Goal: Task Accomplishment & Management: Complete application form

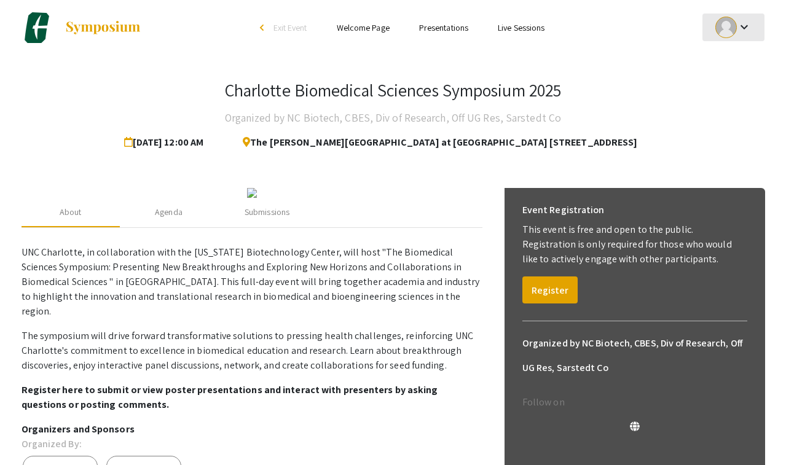
click at [745, 29] on mat-icon "keyboard_arrow_down" at bounding box center [744, 27] width 15 height 15
click at [732, 90] on button "My Submissions" at bounding box center [741, 91] width 76 height 30
click at [262, 219] on div "Submissions" at bounding box center [267, 212] width 45 height 13
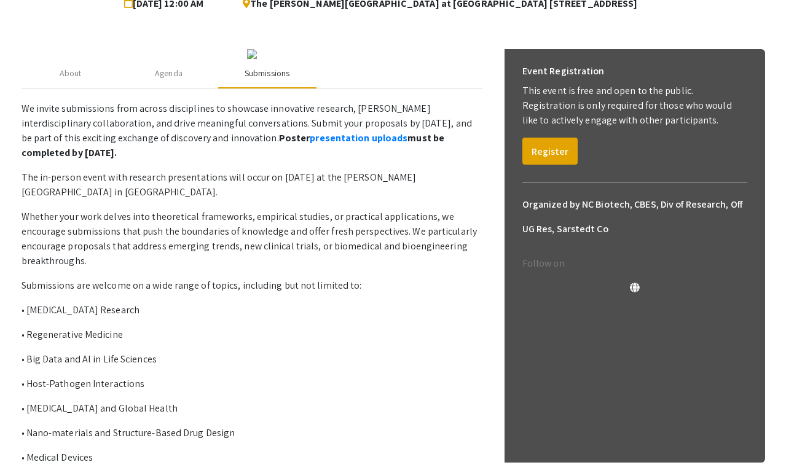
scroll to position [159, 0]
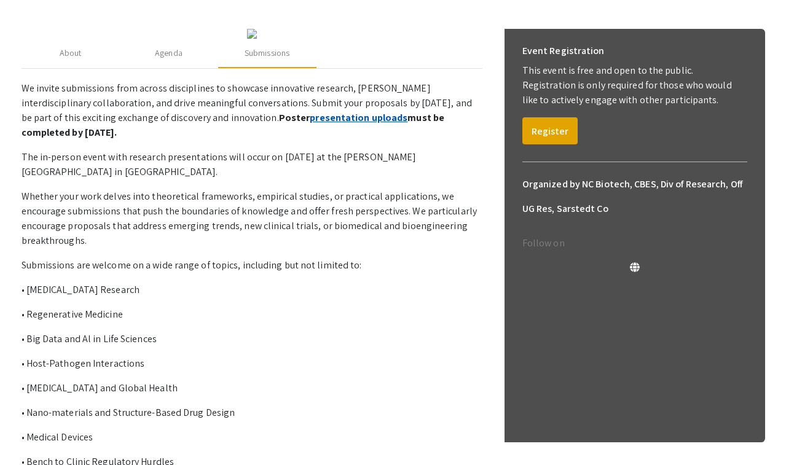
click at [310, 124] on link "presentation uploads" at bounding box center [359, 117] width 98 height 13
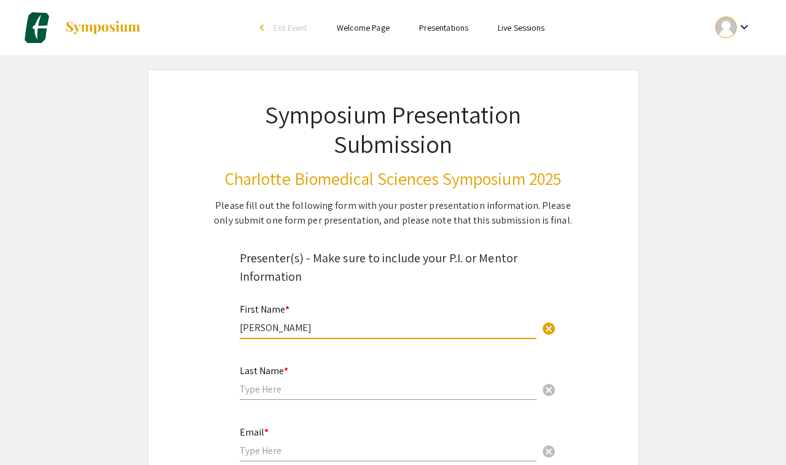
type input "[PERSON_NAME]"
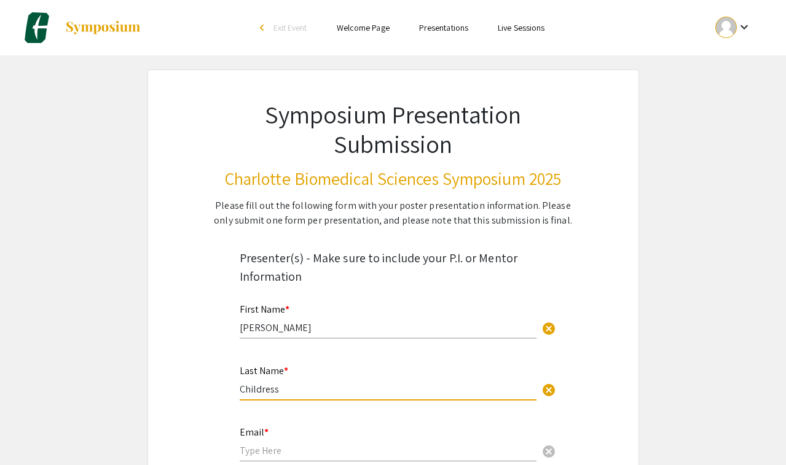
scroll to position [60, 0]
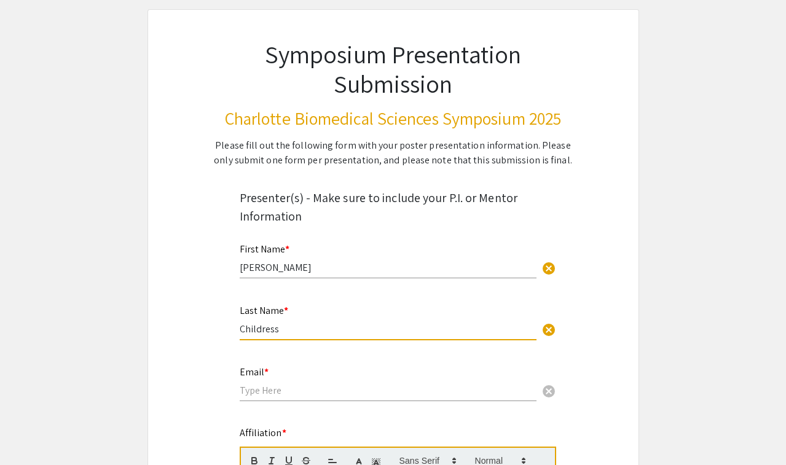
type input "Childress"
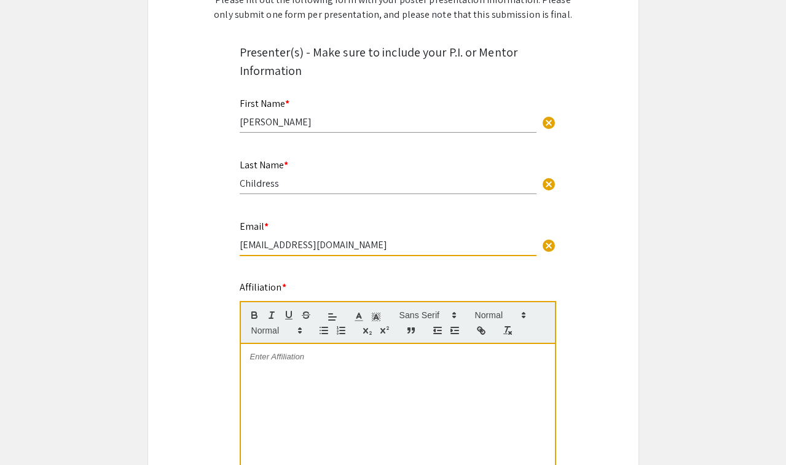
scroll to position [218, 0]
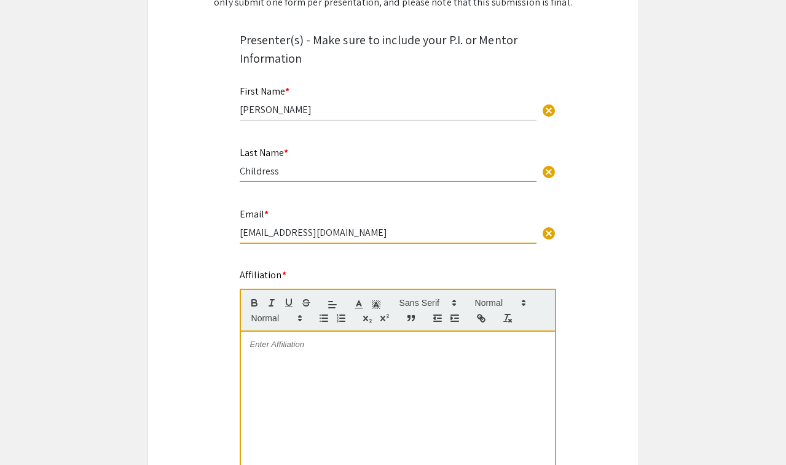
type input "[EMAIL_ADDRESS][DOMAIN_NAME]"
click at [293, 361] on div at bounding box center [398, 424] width 314 height 184
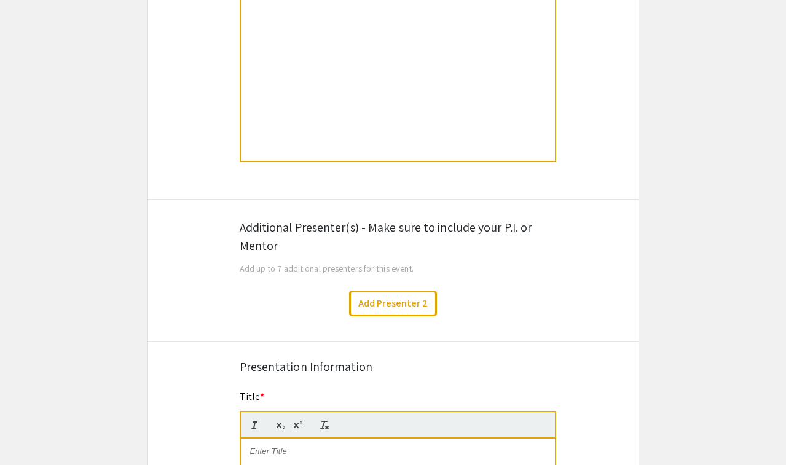
scroll to position [581, 0]
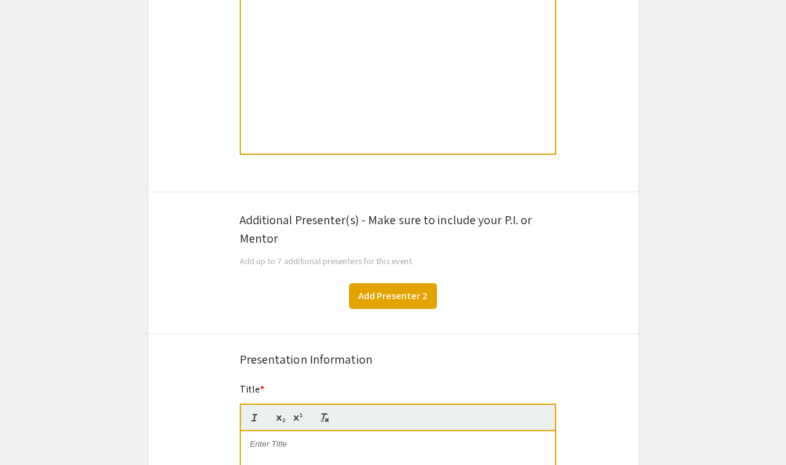
click at [369, 299] on button "Add Presenter 2" at bounding box center [393, 296] width 88 height 26
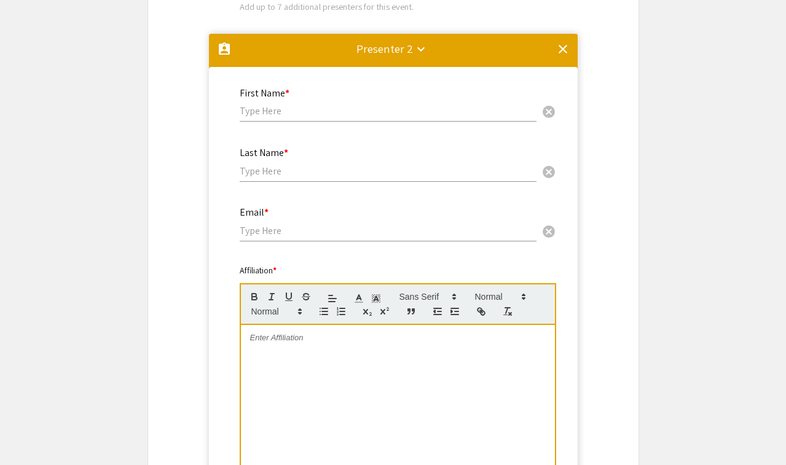
scroll to position [749, 0]
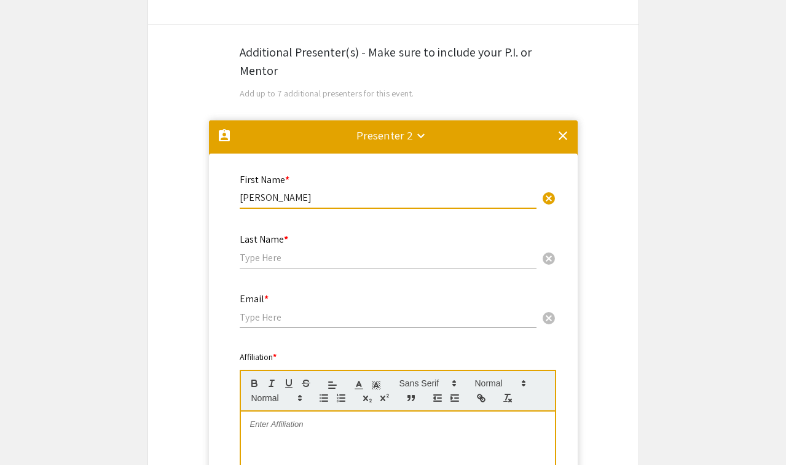
type input "[PERSON_NAME]"
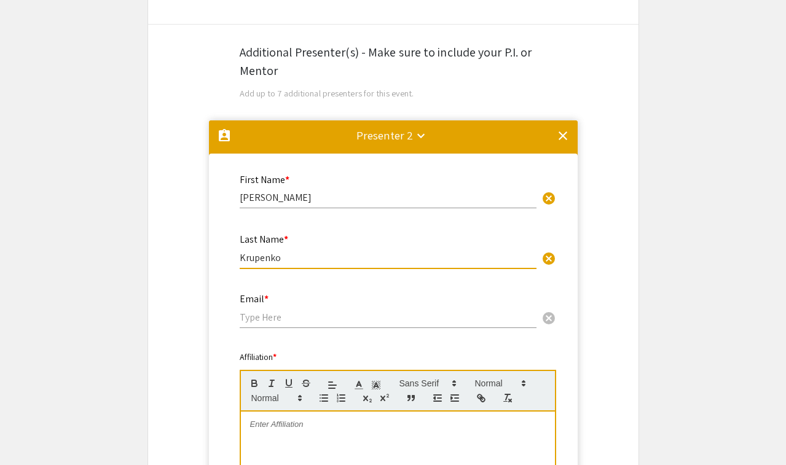
type input "Krupenko"
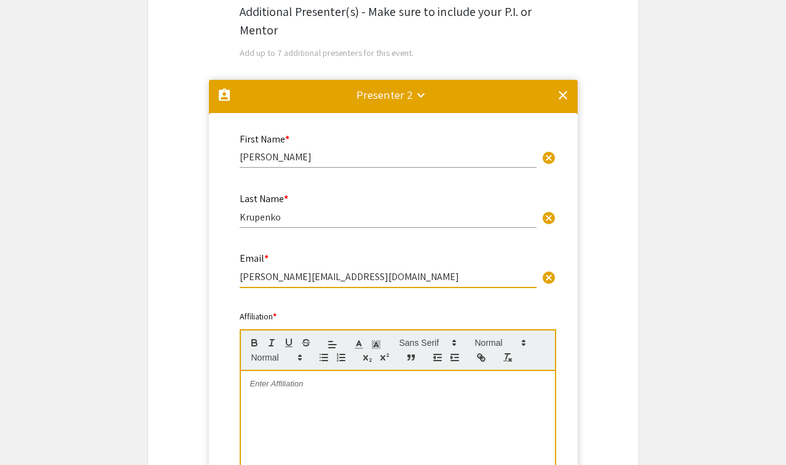
scroll to position [805, 0]
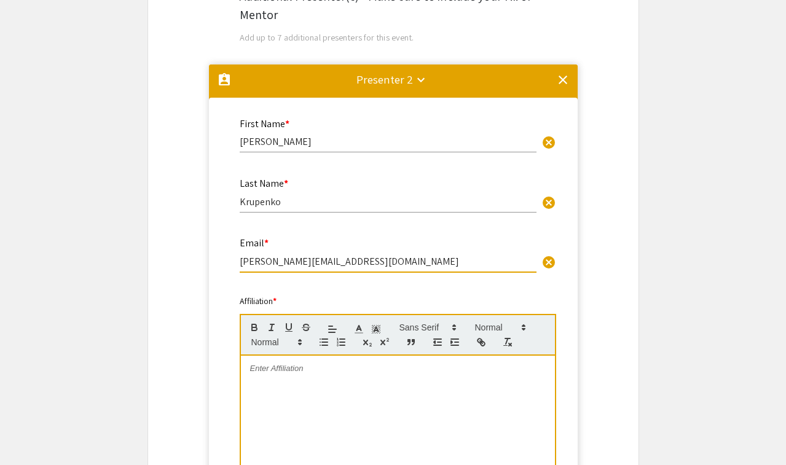
type input "[PERSON_NAME][EMAIL_ADDRESS][DOMAIN_NAME]"
click at [296, 404] on div at bounding box center [398, 448] width 314 height 184
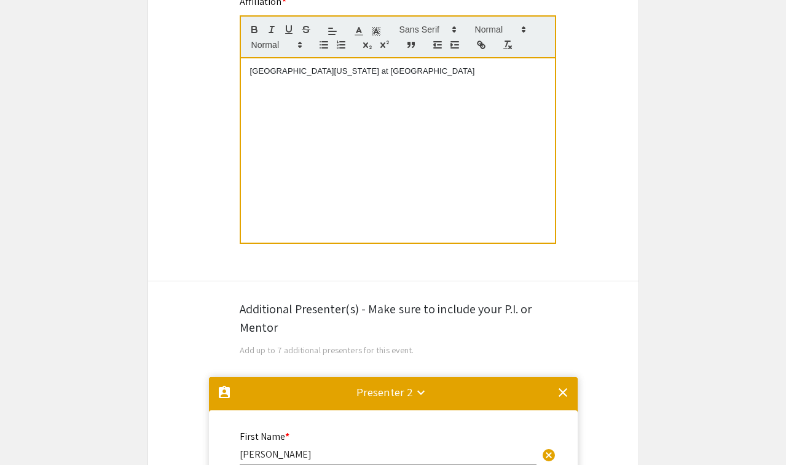
scroll to position [464, 0]
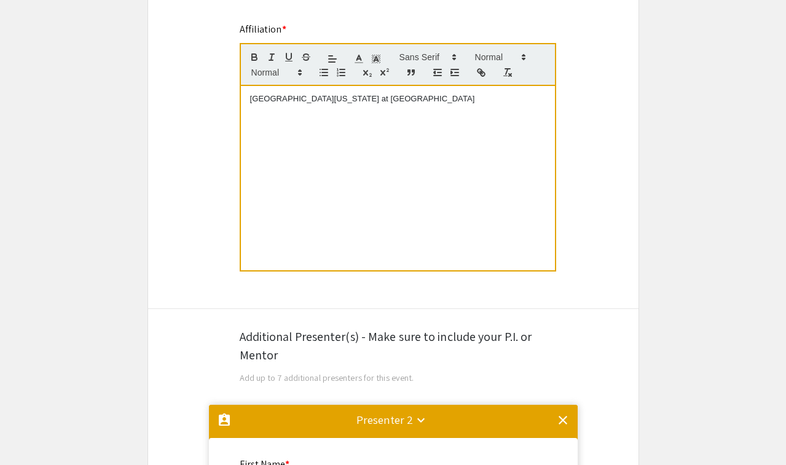
click at [250, 103] on p "[GEOGRAPHIC_DATA][US_STATE] at [GEOGRAPHIC_DATA]" at bounding box center [398, 98] width 296 height 11
drag, startPoint x: 421, startPoint y: 99, endPoint x: 248, endPoint y: 98, distance: 172.1
click at [248, 98] on div "The [GEOGRAPHIC_DATA][US_STATE] at [GEOGRAPHIC_DATA]" at bounding box center [398, 178] width 314 height 184
copy p "The [GEOGRAPHIC_DATA][US_STATE] at [GEOGRAPHIC_DATA]"
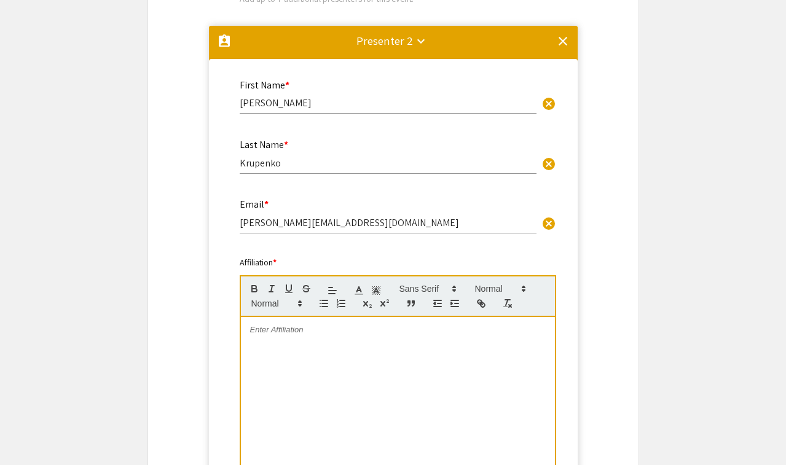
scroll to position [898, 0]
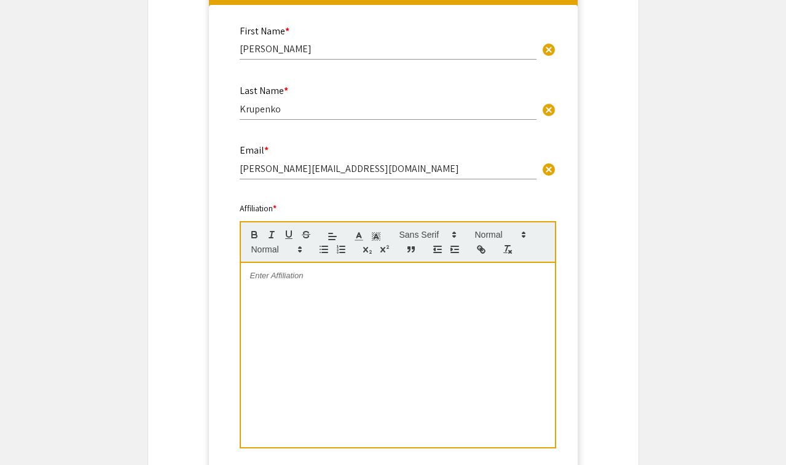
click at [283, 294] on div at bounding box center [398, 355] width 314 height 184
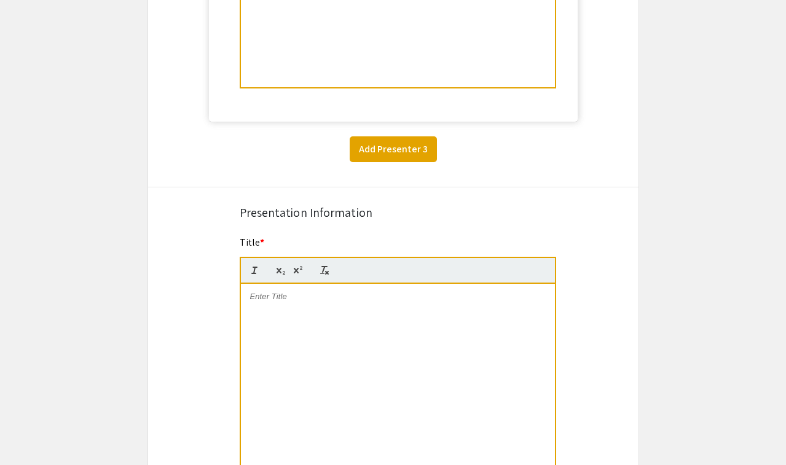
click at [411, 153] on button "Add Presenter 3" at bounding box center [393, 149] width 87 height 26
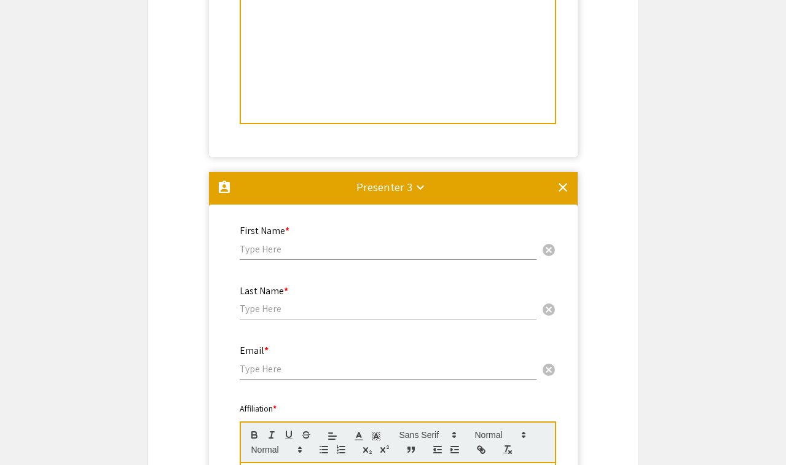
scroll to position [1221, 0]
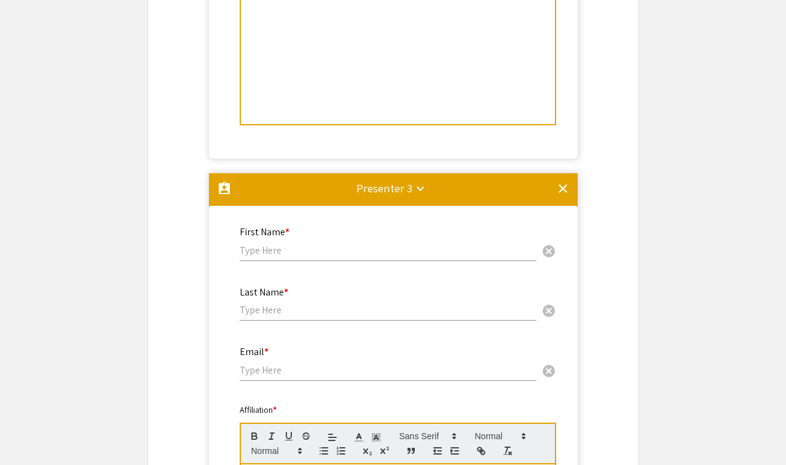
click at [307, 261] on div "First Name * cancel" at bounding box center [388, 238] width 297 height 47
click at [301, 256] on input "text" at bounding box center [388, 250] width 297 height 13
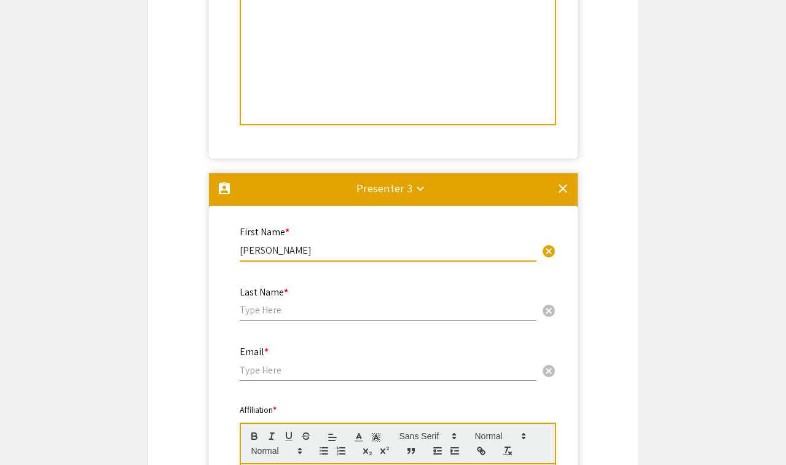
type input "[PERSON_NAME]"
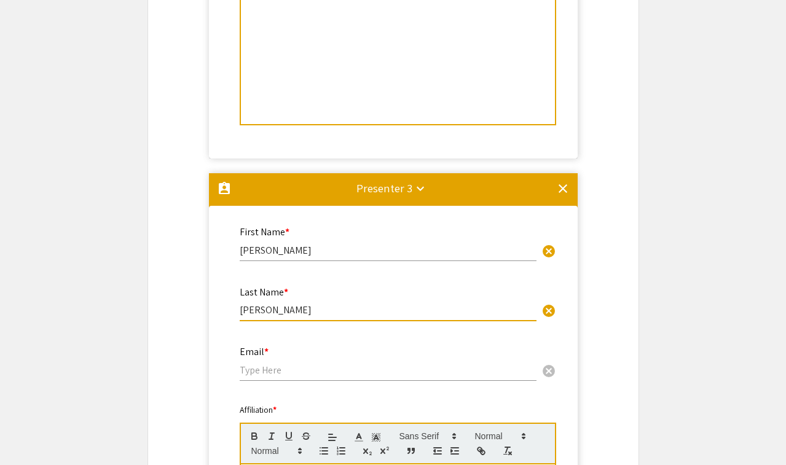
type input "[PERSON_NAME]"
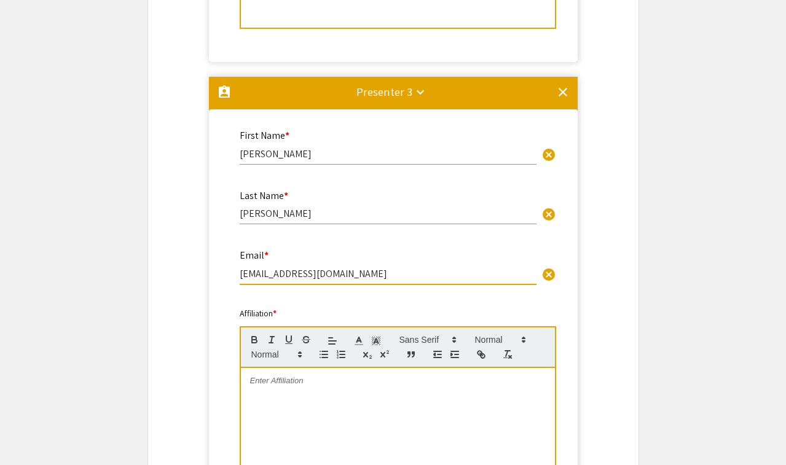
scroll to position [1359, 0]
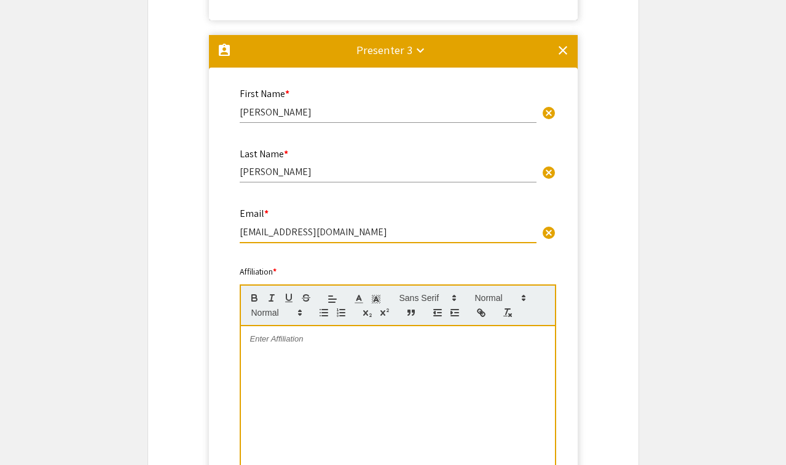
click at [294, 237] on input "[EMAIL_ADDRESS][DOMAIN_NAME]" at bounding box center [388, 232] width 297 height 13
type input "[EMAIL_ADDRESS][DOMAIN_NAME]"
click at [303, 344] on p at bounding box center [398, 339] width 296 height 11
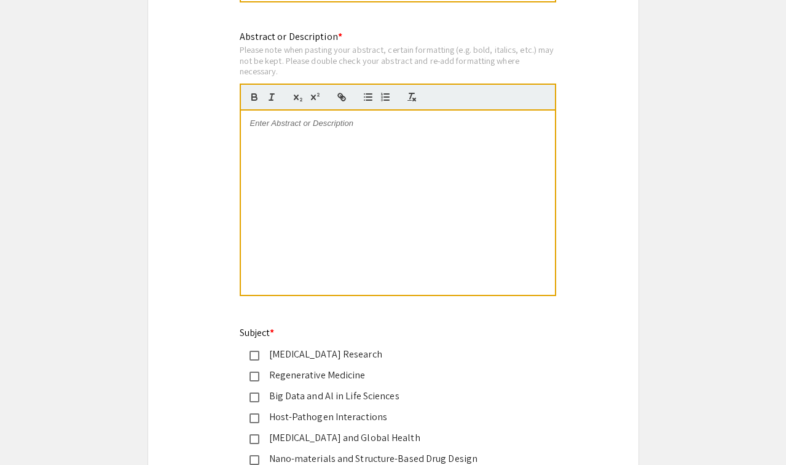
scroll to position [2303, 0]
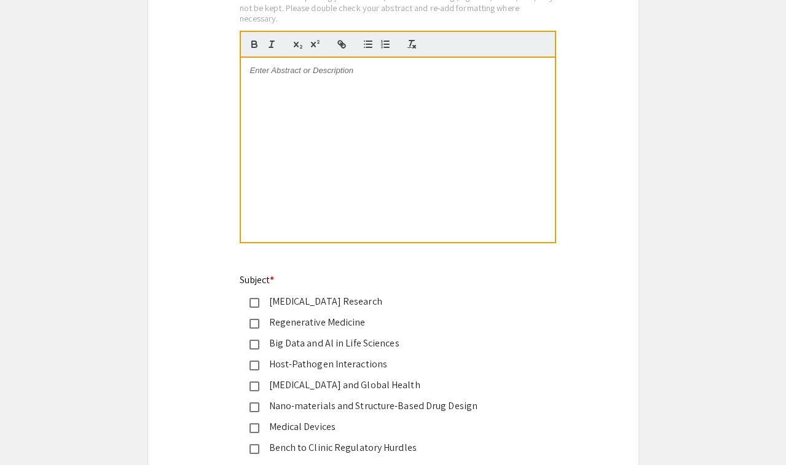
click at [259, 308] on mat-pseudo-checkbox at bounding box center [255, 303] width 10 height 10
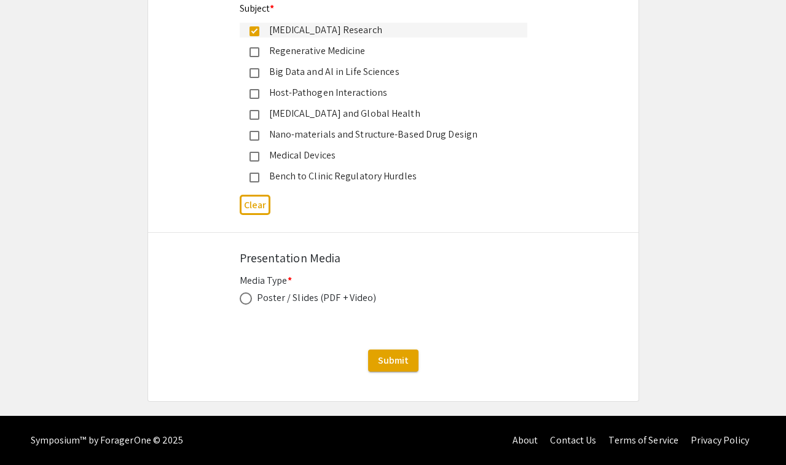
scroll to position [2578, 0]
click at [250, 295] on span at bounding box center [246, 299] width 12 height 12
click at [250, 295] on input "radio" at bounding box center [246, 299] width 12 height 12
radio input "true"
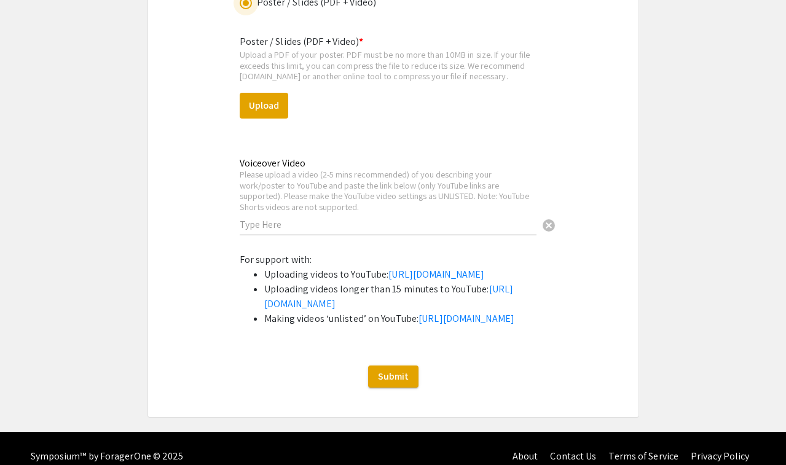
scroll to position [2872, 0]
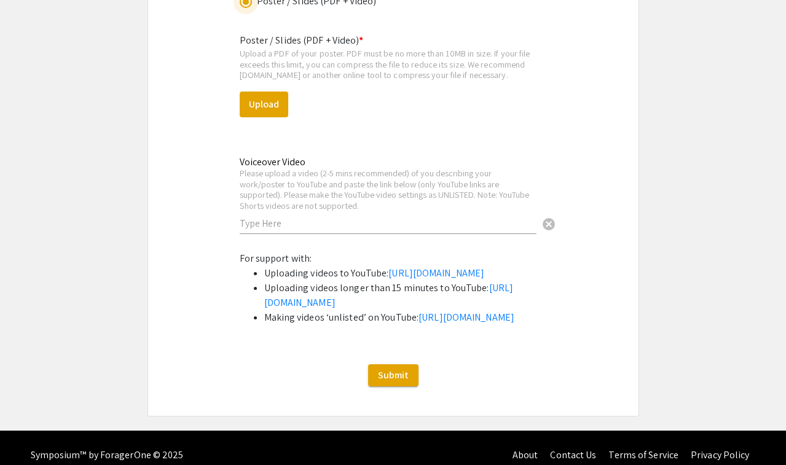
click at [315, 228] on input "text" at bounding box center [388, 223] width 297 height 13
paste input "[URL][DOMAIN_NAME]"
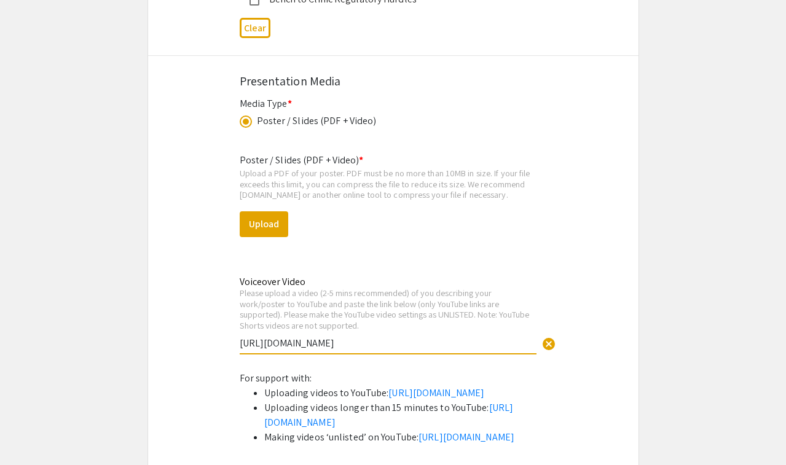
scroll to position [2749, 0]
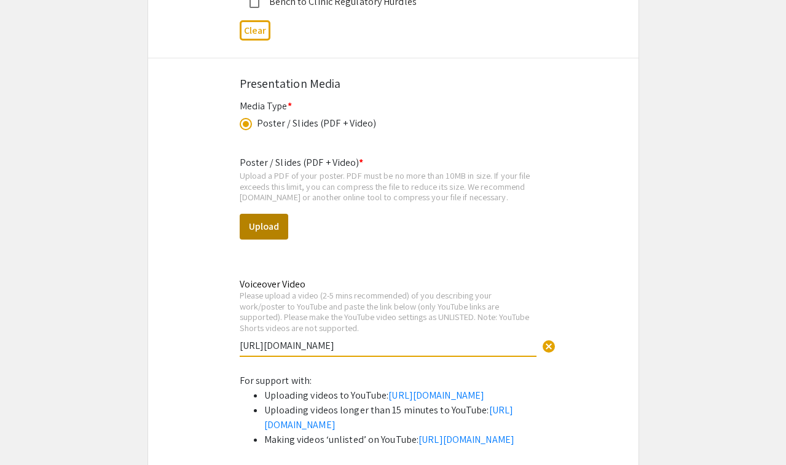
type input "[URL][DOMAIN_NAME]"
click at [277, 235] on button "Upload" at bounding box center [264, 227] width 49 height 26
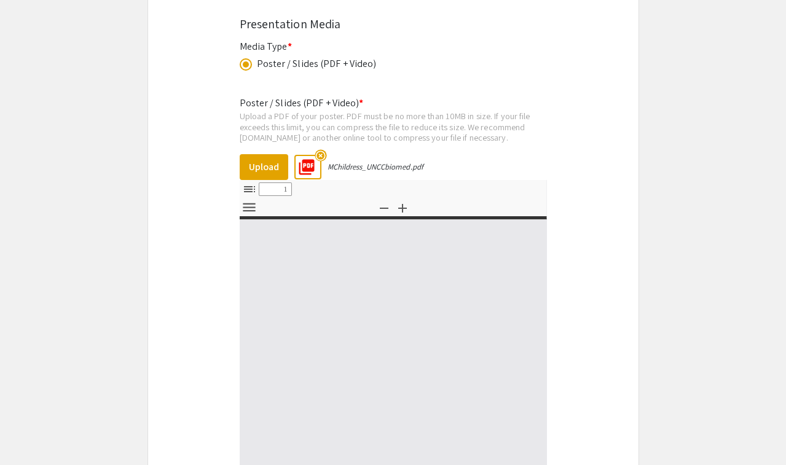
select select "custom"
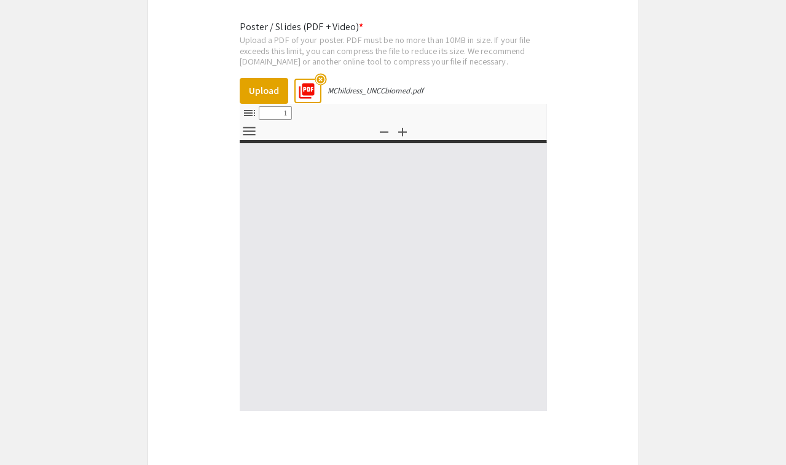
type input "0"
select select "custom"
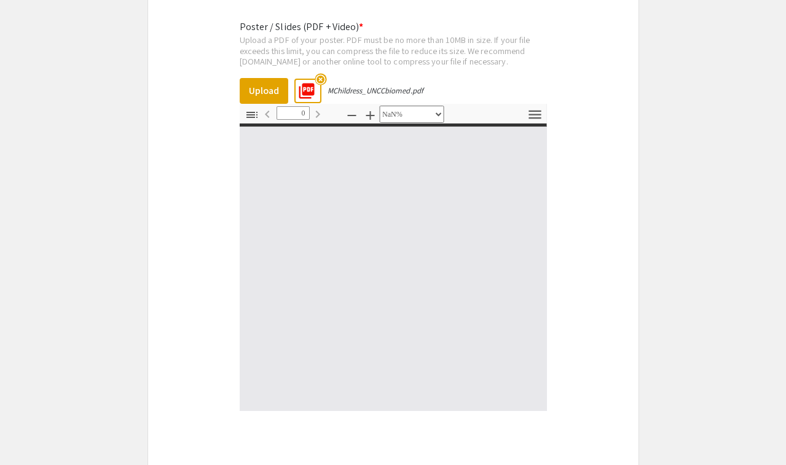
type input "1"
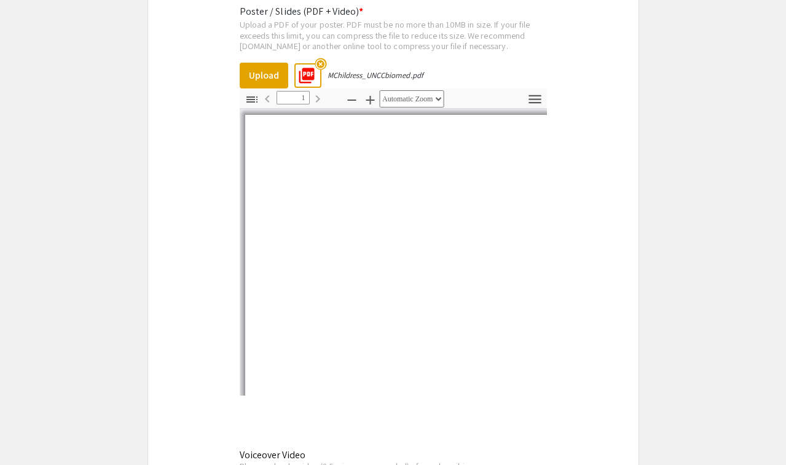
scroll to position [2901, 0]
select select "auto"
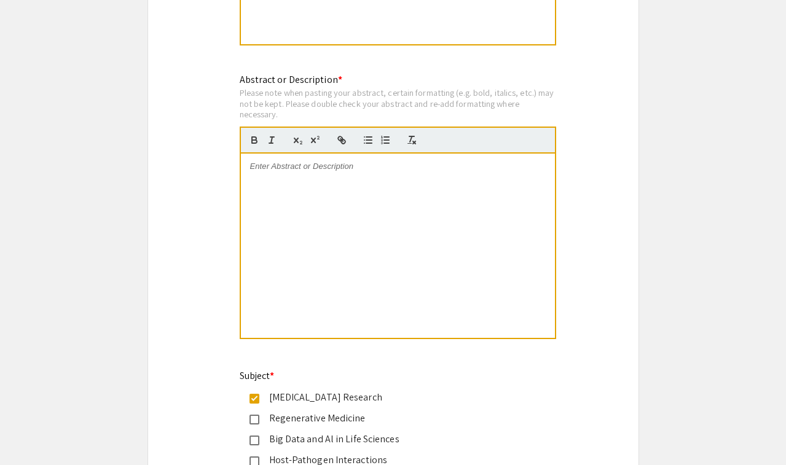
scroll to position [2207, 0]
click at [354, 235] on div at bounding box center [398, 246] width 314 height 184
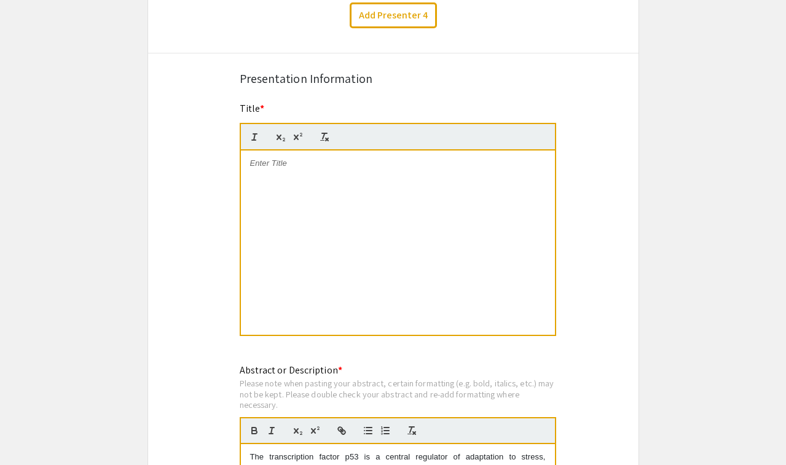
scroll to position [1878, 0]
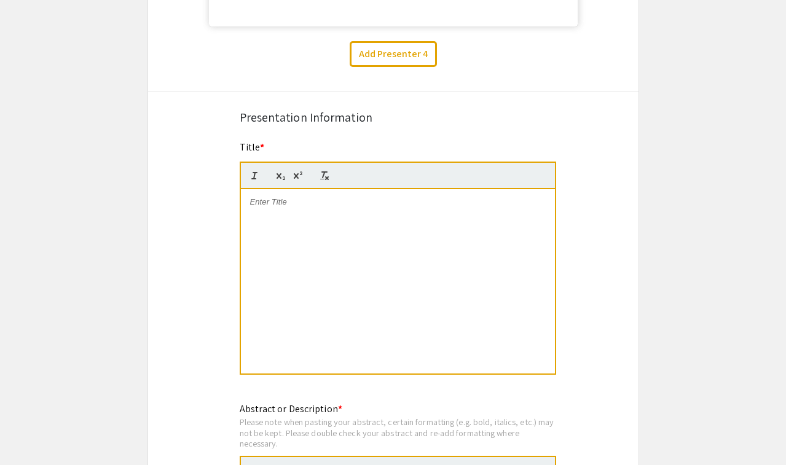
click at [306, 248] on div at bounding box center [398, 281] width 314 height 184
click at [264, 208] on p "Formation of p53–CerS6 Complex on the ER Links Lipid Signaling to Apoptosis" at bounding box center [398, 208] width 296 height 23
click at [421, 219] on p "Formation of p53–CerS6 Complex on the ER Links Lipid Signaling to Apoptosis" at bounding box center [398, 208] width 296 height 23
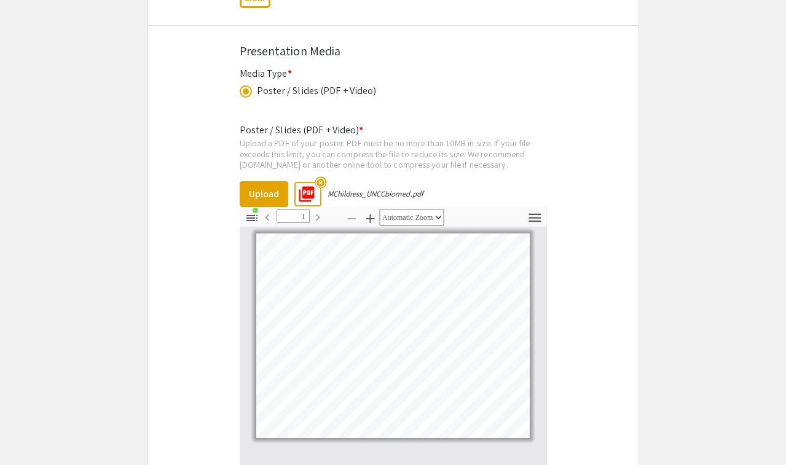
scroll to position [2784, 0]
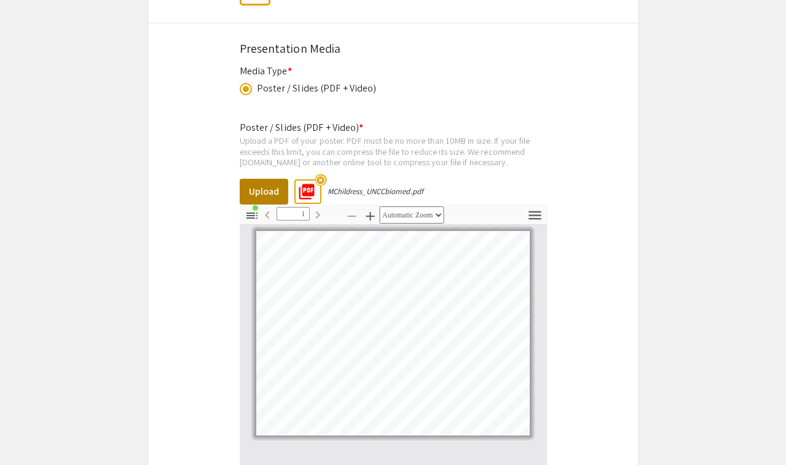
click at [266, 197] on button "Upload" at bounding box center [264, 192] width 49 height 26
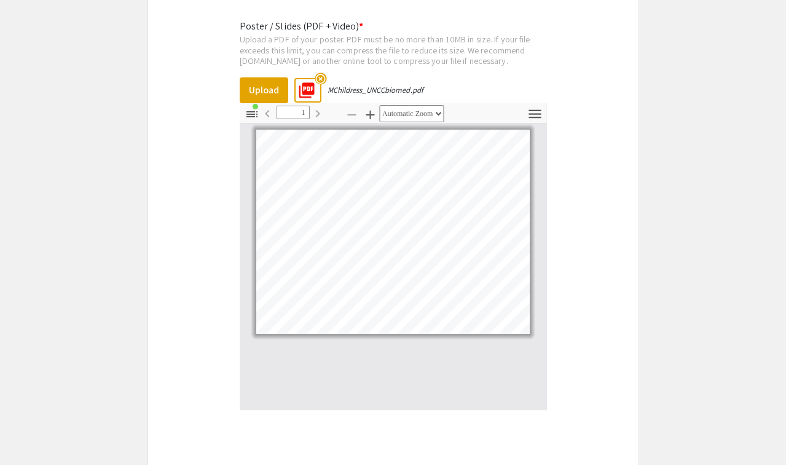
scroll to position [2886, 0]
click at [537, 118] on icon "button" at bounding box center [535, 113] width 17 height 17
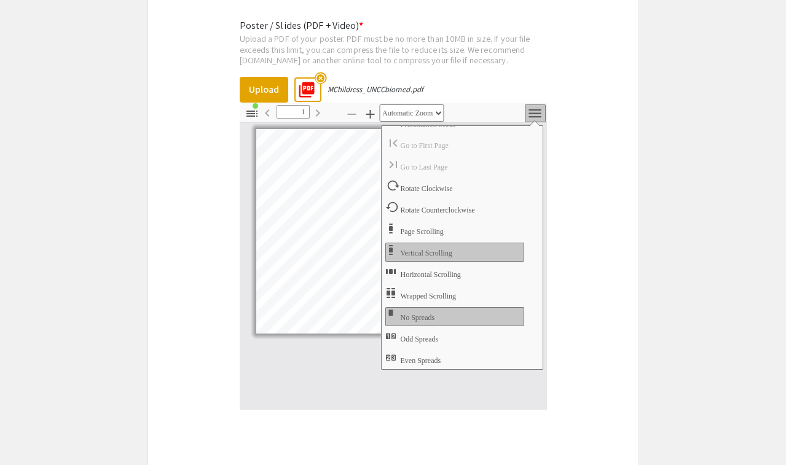
scroll to position [12, 0]
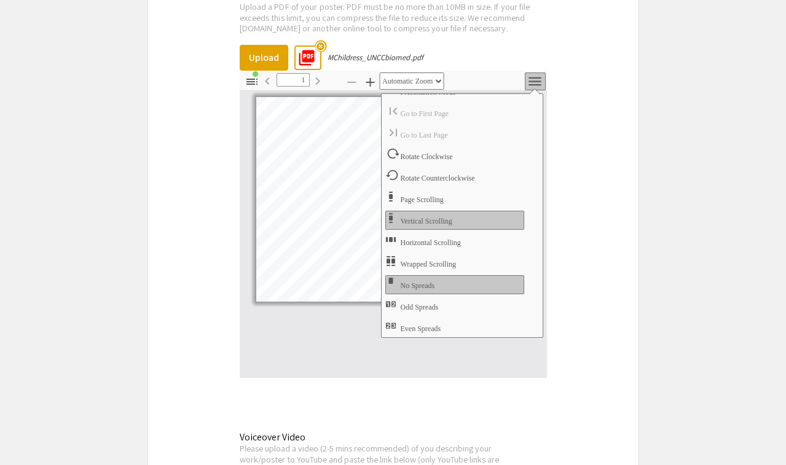
scroll to position [2920, 0]
click at [249, 83] on icon "button" at bounding box center [252, 80] width 11 height 6
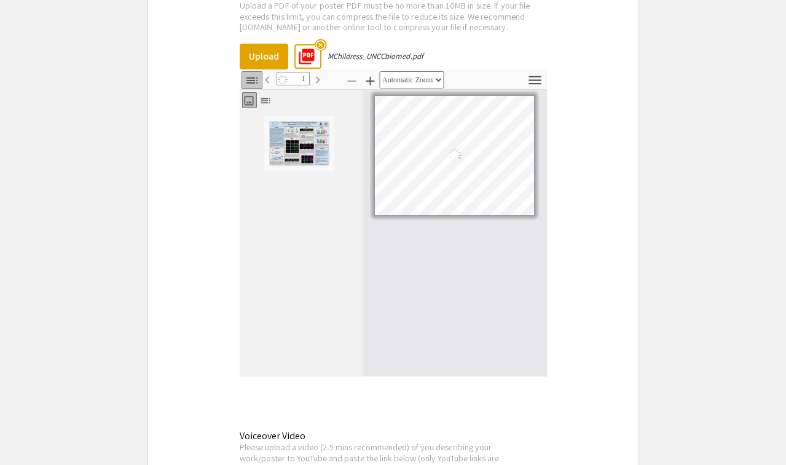
click at [249, 83] on icon "button" at bounding box center [252, 80] width 11 height 6
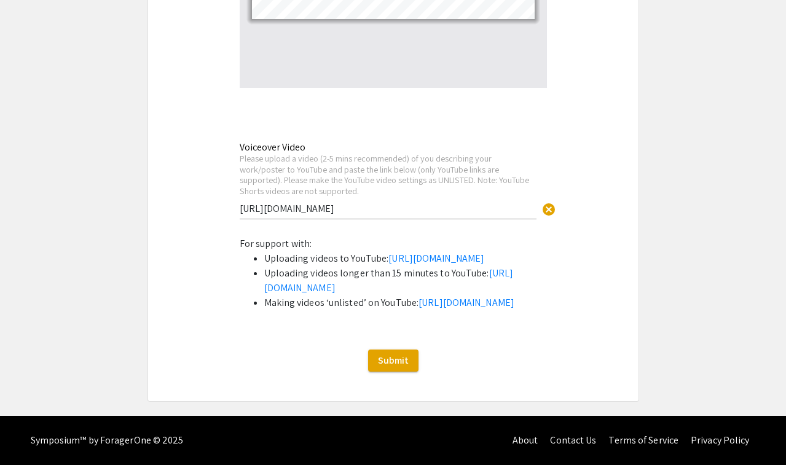
scroll to position [3284, 0]
click at [383, 360] on span "Submit" at bounding box center [393, 360] width 31 height 13
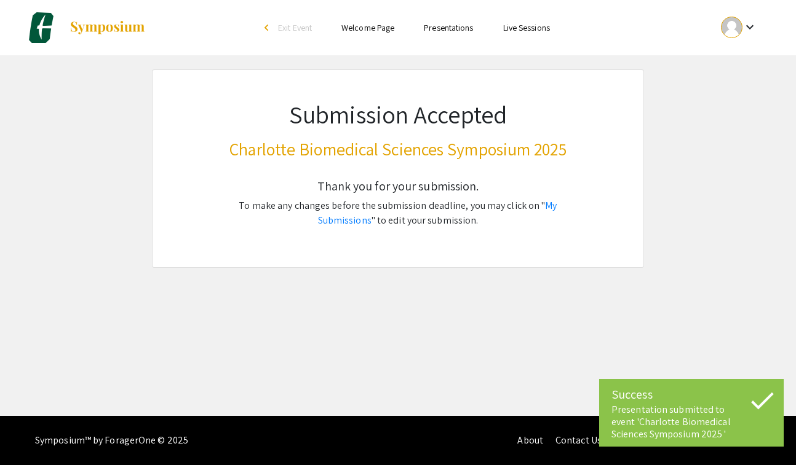
scroll to position [0, 0]
click at [739, 22] on div at bounding box center [732, 28] width 22 height 22
click at [739, 89] on button "My Submissions" at bounding box center [746, 91] width 76 height 30
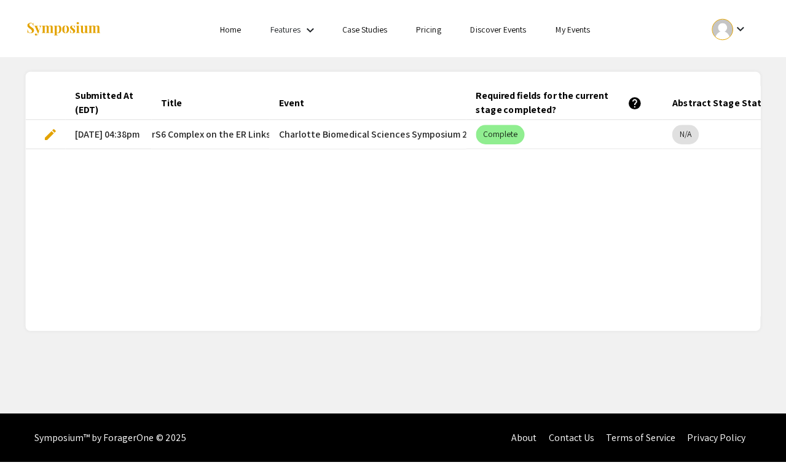
scroll to position [0, 11]
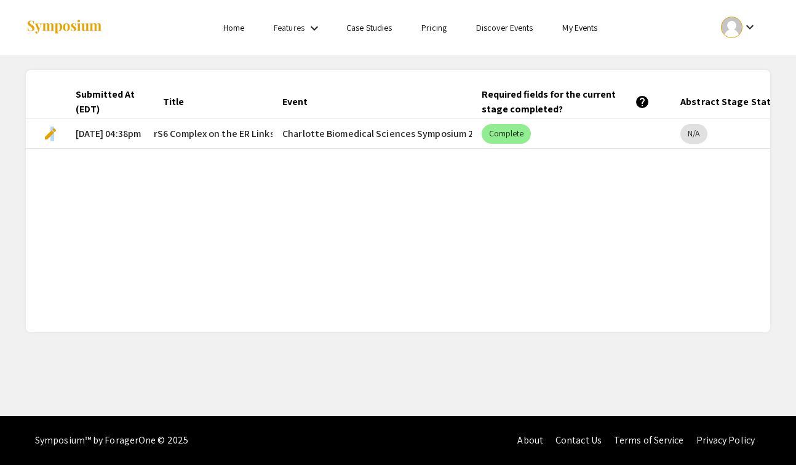
click at [49, 133] on span "edit" at bounding box center [50, 134] width 15 height 15
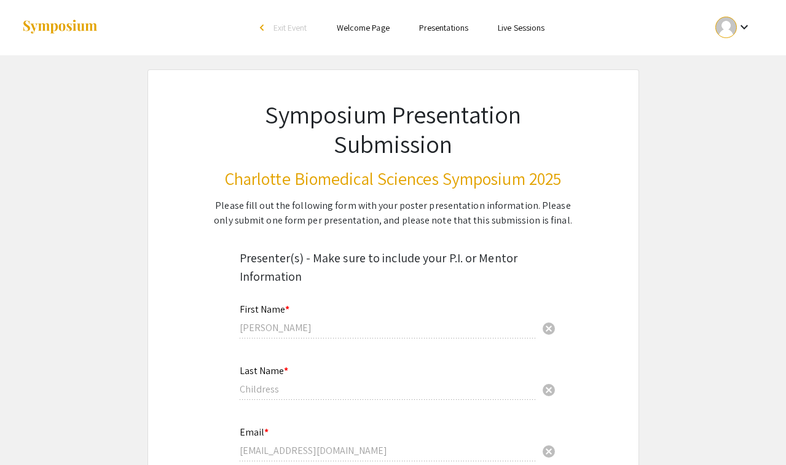
select select "custom"
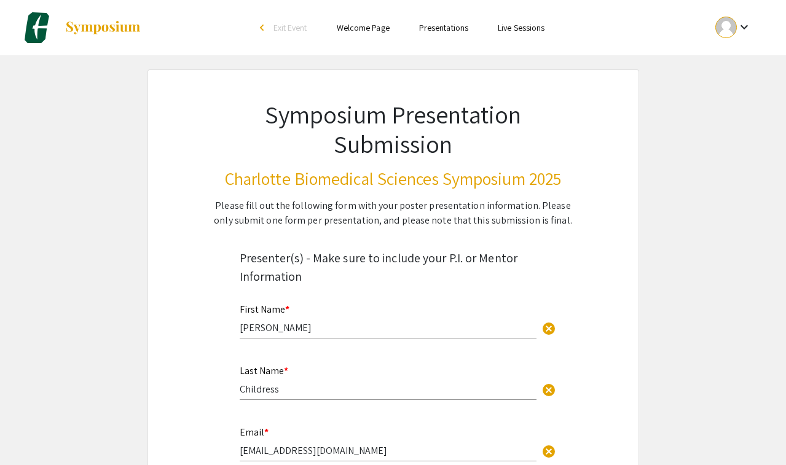
type input "0"
select select "custom"
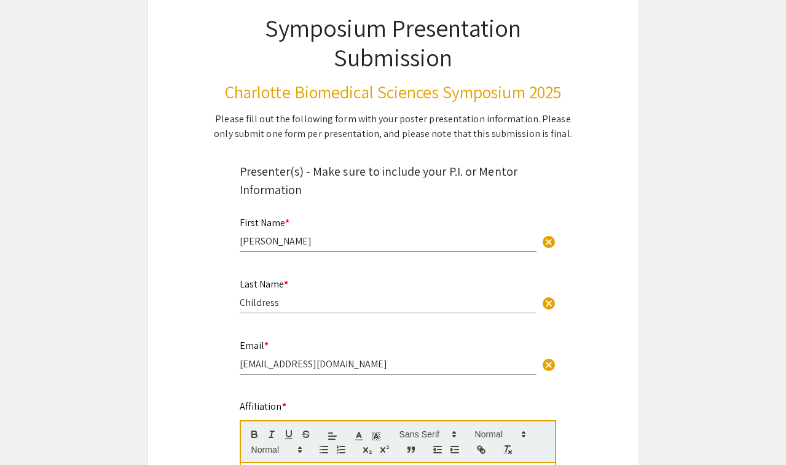
type input "1"
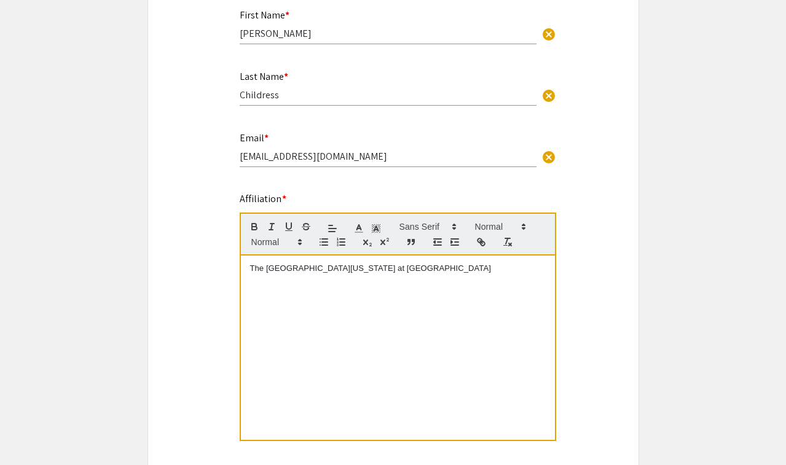
select select "auto"
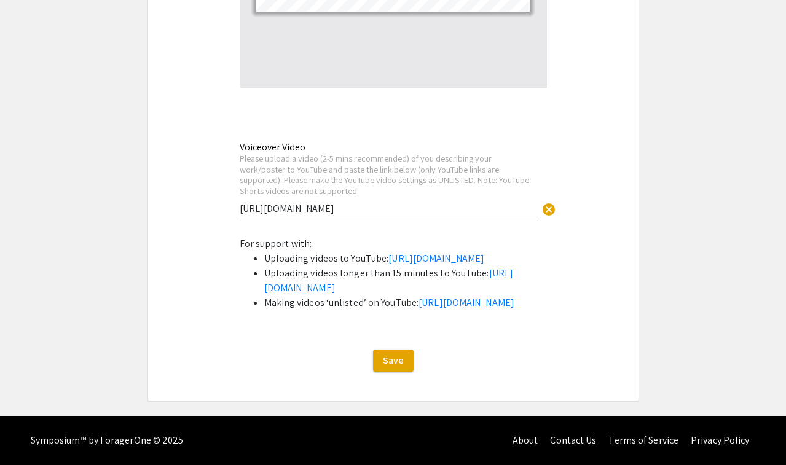
scroll to position [3284, 0]
click at [385, 360] on span "Save" at bounding box center [393, 360] width 21 height 13
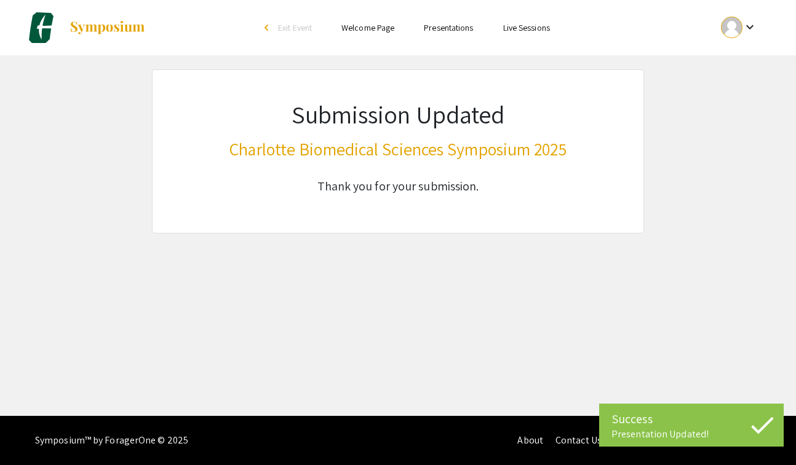
scroll to position [0, 0]
click at [733, 35] on div at bounding box center [732, 28] width 22 height 22
click at [737, 86] on button "My Submissions" at bounding box center [746, 91] width 76 height 30
